Goal: Check status: Check status

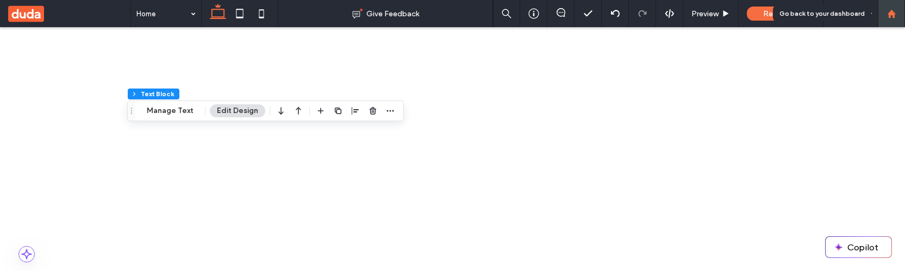
click at [895, 15] on icon at bounding box center [891, 13] width 9 height 9
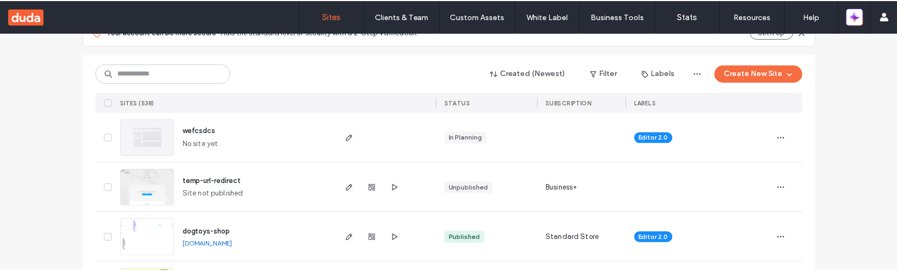
scroll to position [129, 0]
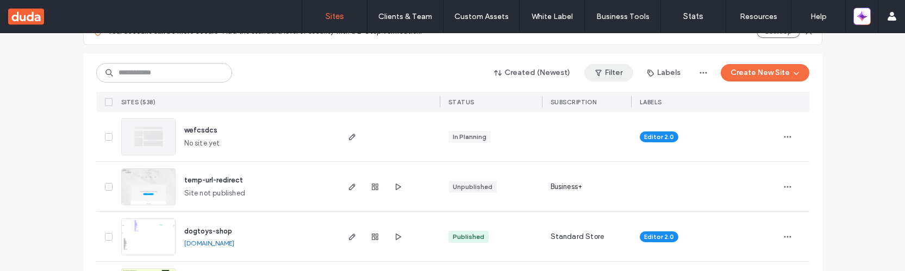
click at [608, 69] on button "Filter" at bounding box center [608, 72] width 49 height 17
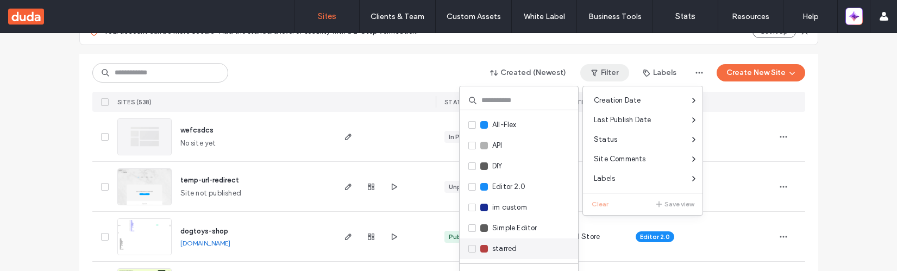
scroll to position [16, 0]
click at [502, 249] on span "starred" at bounding box center [504, 249] width 24 height 11
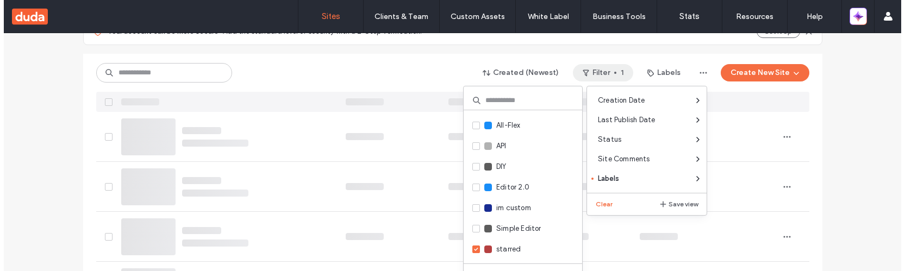
scroll to position [115, 0]
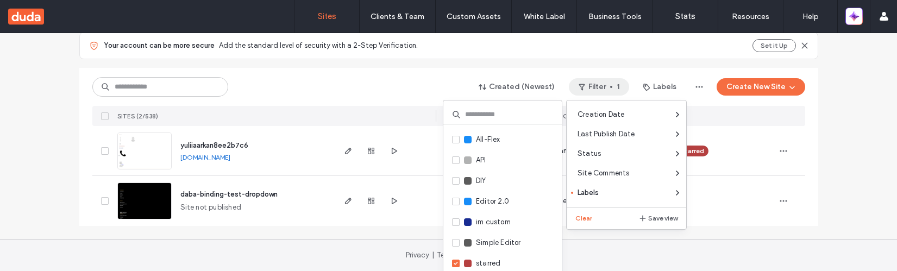
click at [837, 186] on div "Site List Start with a template Get a head start with AI Collect content first …" at bounding box center [448, 78] width 897 height 321
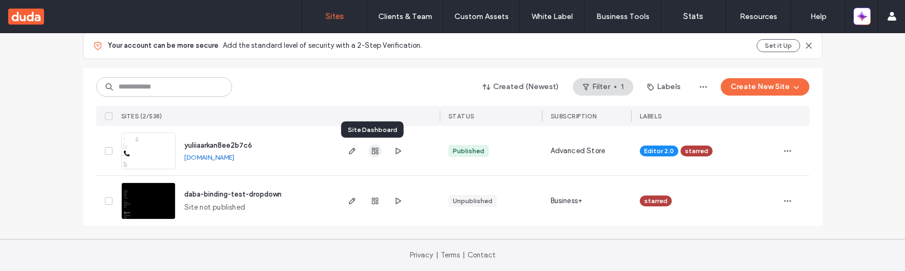
click at [371, 151] on icon "button" at bounding box center [375, 151] width 9 height 9
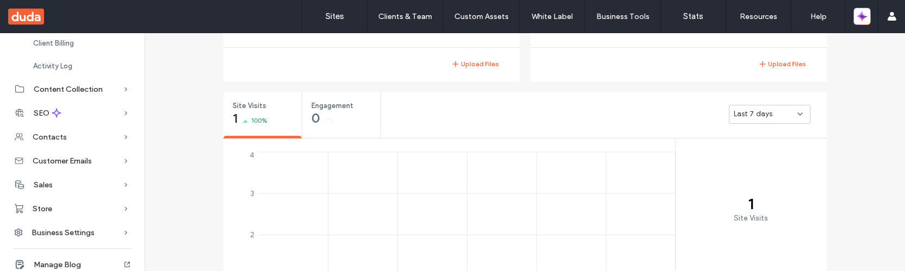
scroll to position [166, 0]
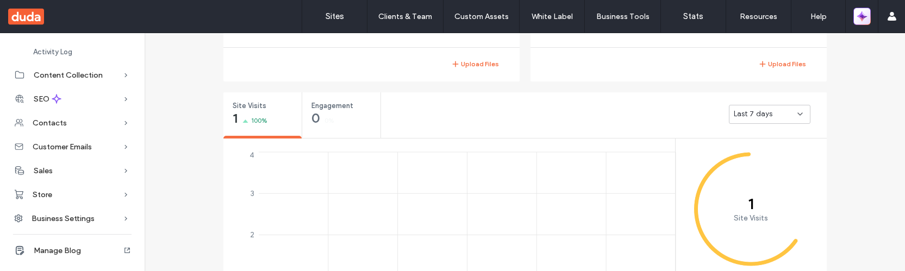
click at [867, 21] on button "button" at bounding box center [861, 16] width 17 height 17
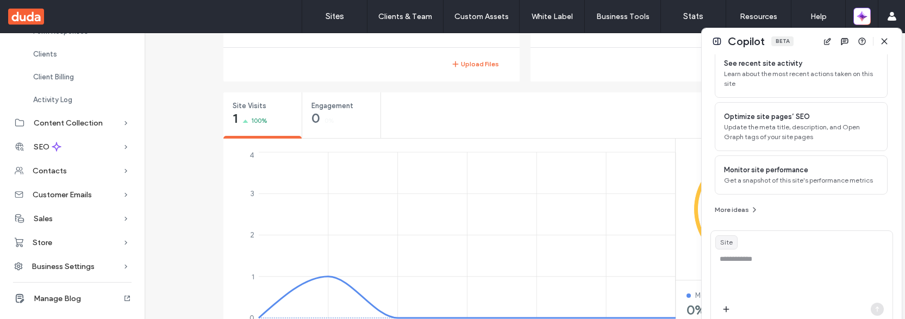
scroll to position [118, 0]
click at [56, 238] on div "Store" at bounding box center [72, 242] width 145 height 24
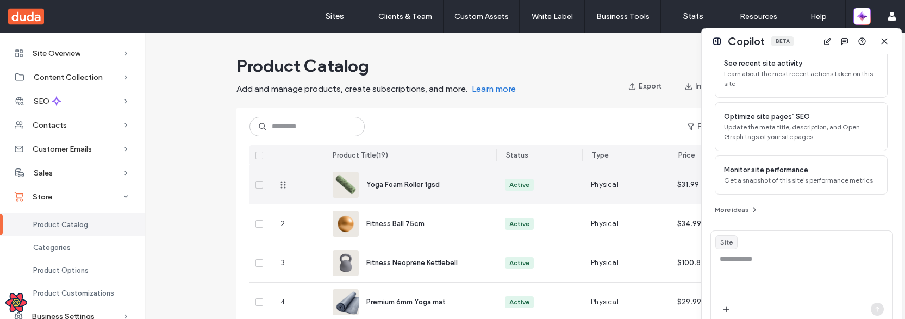
click at [355, 191] on div "Yoga Foam Roller 1gsd" at bounding box center [410, 184] width 155 height 39
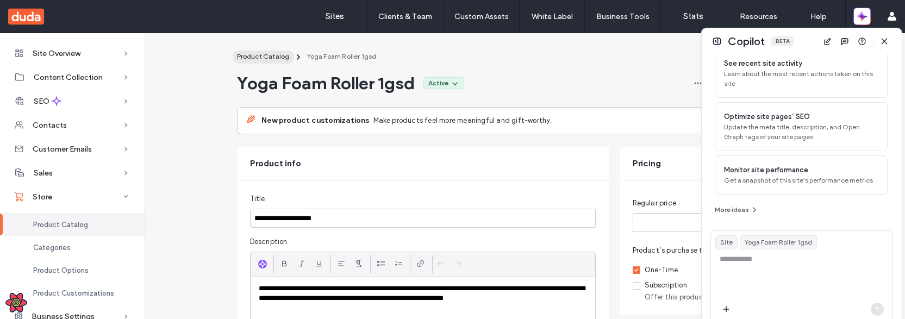
click at [255, 51] on button "Product Catalog" at bounding box center [263, 57] width 61 height 13
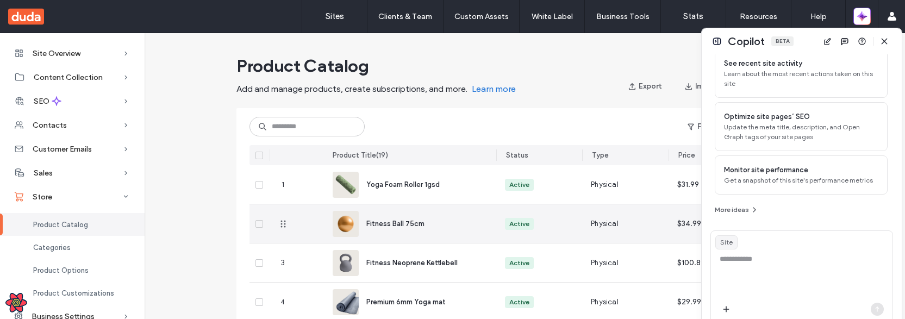
click at [412, 222] on span "Fitness Ball 75cm" at bounding box center [395, 224] width 58 height 8
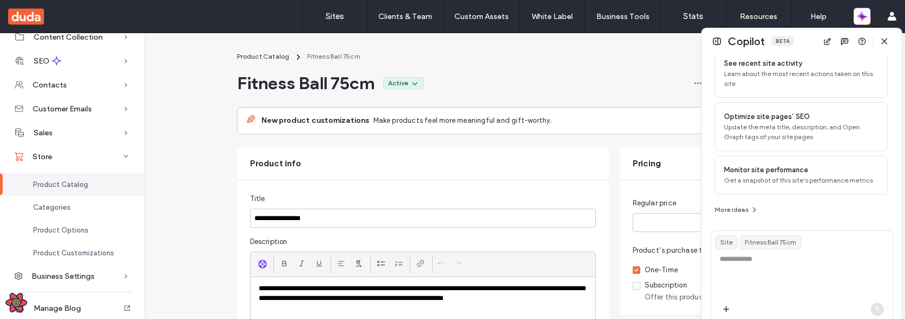
scroll to position [50, 0]
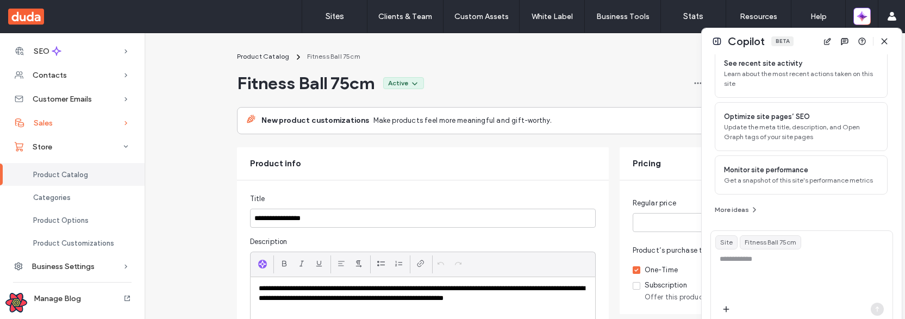
click at [64, 115] on div "Sales" at bounding box center [72, 123] width 145 height 24
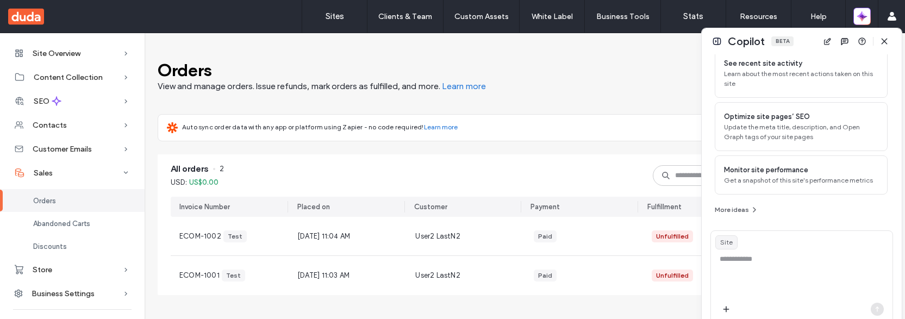
click at [339, 226] on div "[DATE] 11:04 AM" at bounding box center [348, 236] width 118 height 39
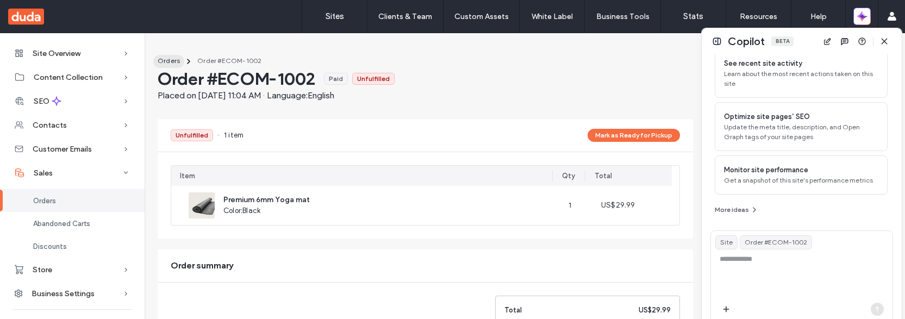
click at [170, 65] on div "Orders" at bounding box center [169, 61] width 22 height 10
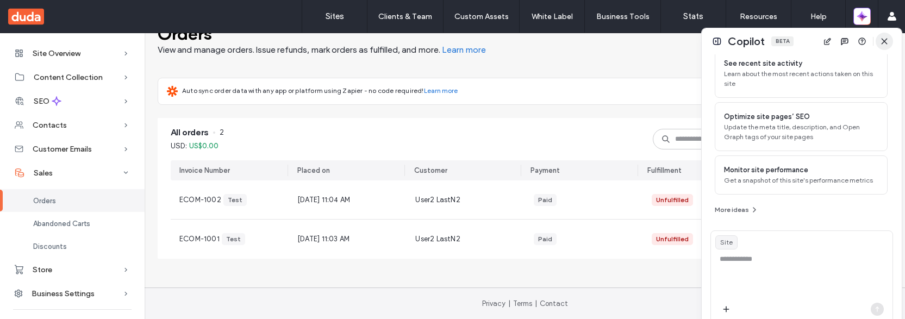
scroll to position [36, 0]
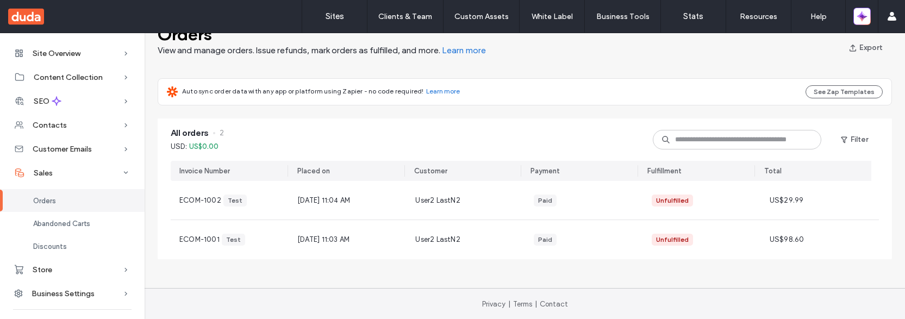
scroll to position [36, 0]
